Goal: Obtain resource: Download file/media

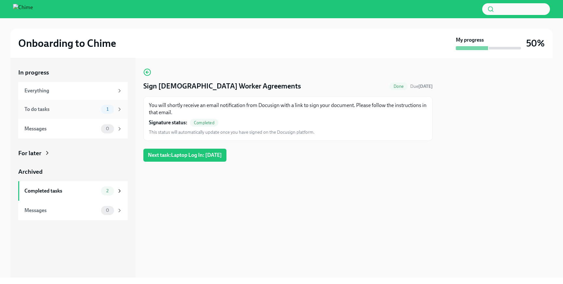
click at [89, 112] on div "To do tasks" at bounding box center [61, 109] width 74 height 7
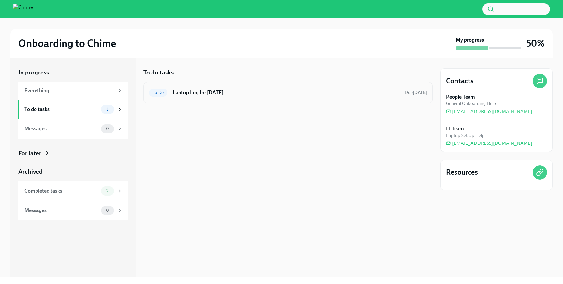
click at [224, 89] on h6 "Laptop Log In: [DATE]" at bounding box center [286, 92] width 227 height 7
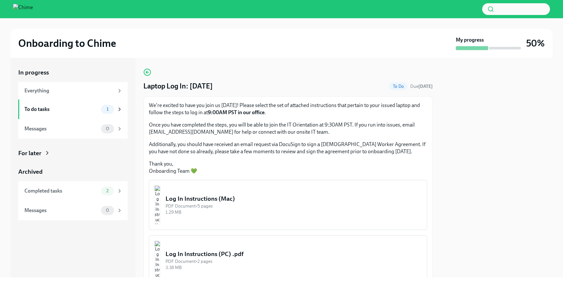
click at [424, 86] on strong "[DATE]" at bounding box center [425, 87] width 14 height 6
click at [403, 89] on div "To Do" at bounding box center [398, 86] width 19 height 8
click at [241, 187] on button "Log In Instructions (Mac) PDF Document • 5 pages 1.29 MB" at bounding box center [288, 205] width 278 height 50
